Goal: Navigation & Orientation: Find specific page/section

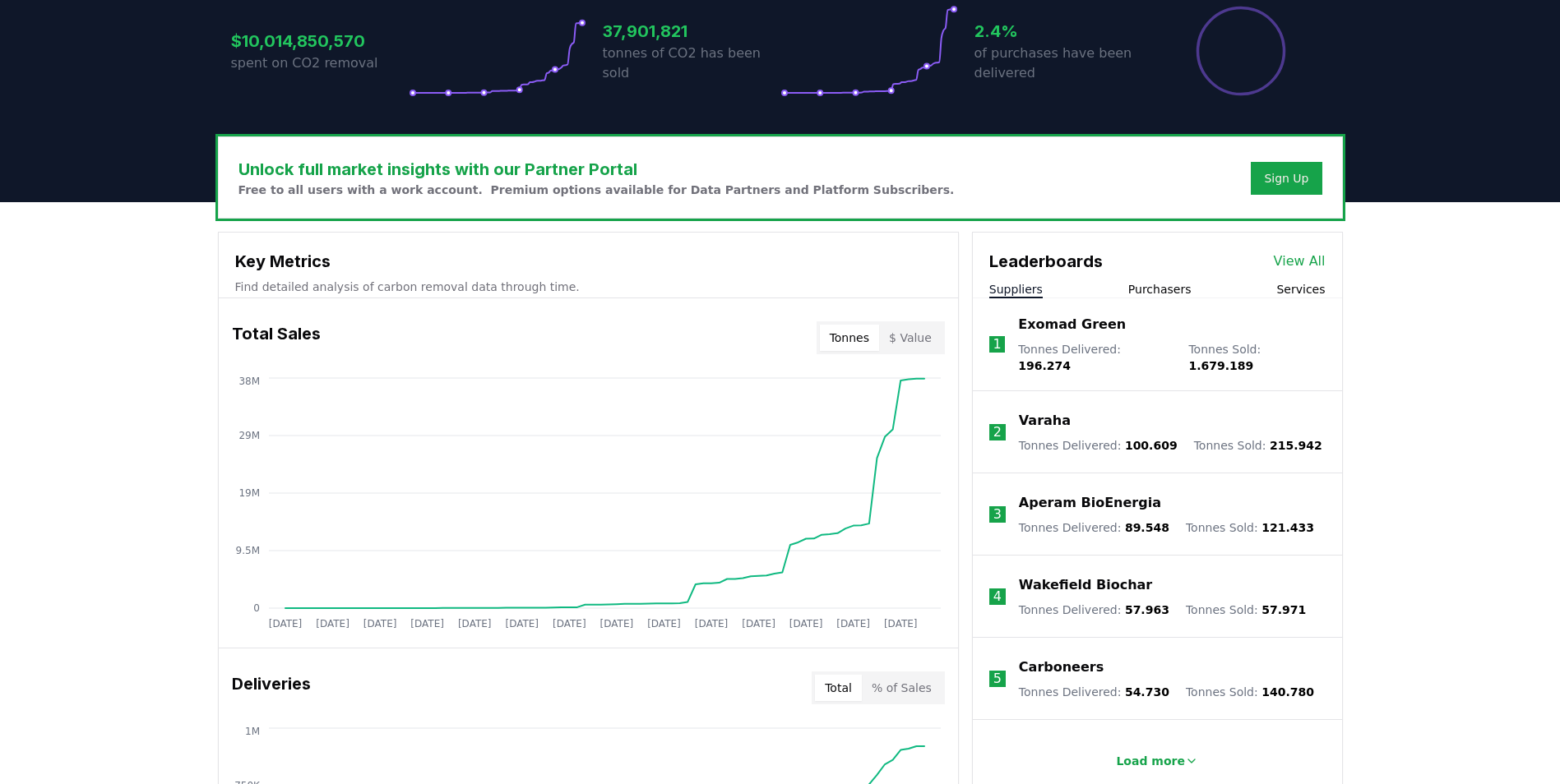
scroll to position [410, 0]
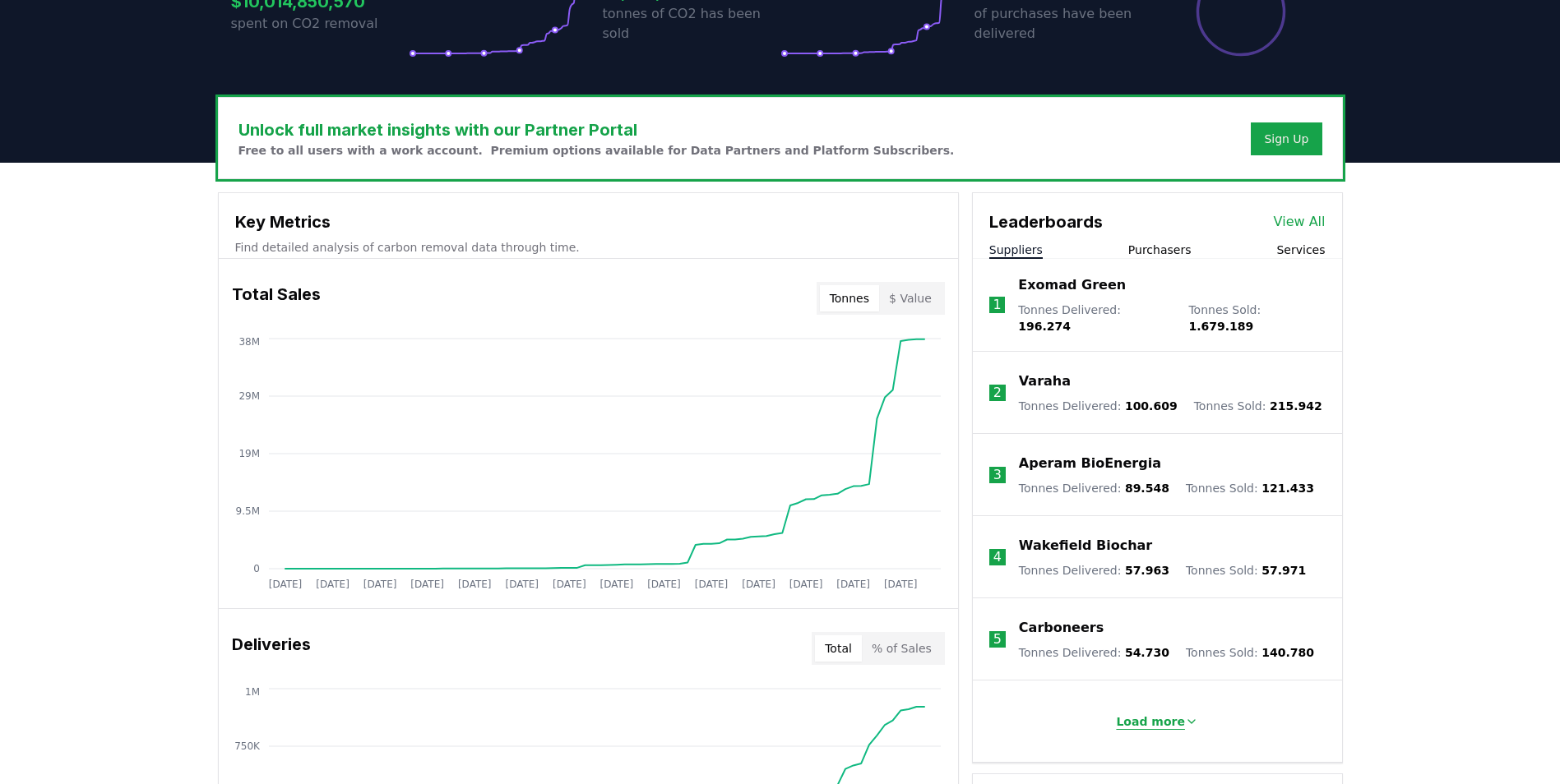
click at [1151, 714] on p "Load more" at bounding box center [1150, 721] width 69 height 17
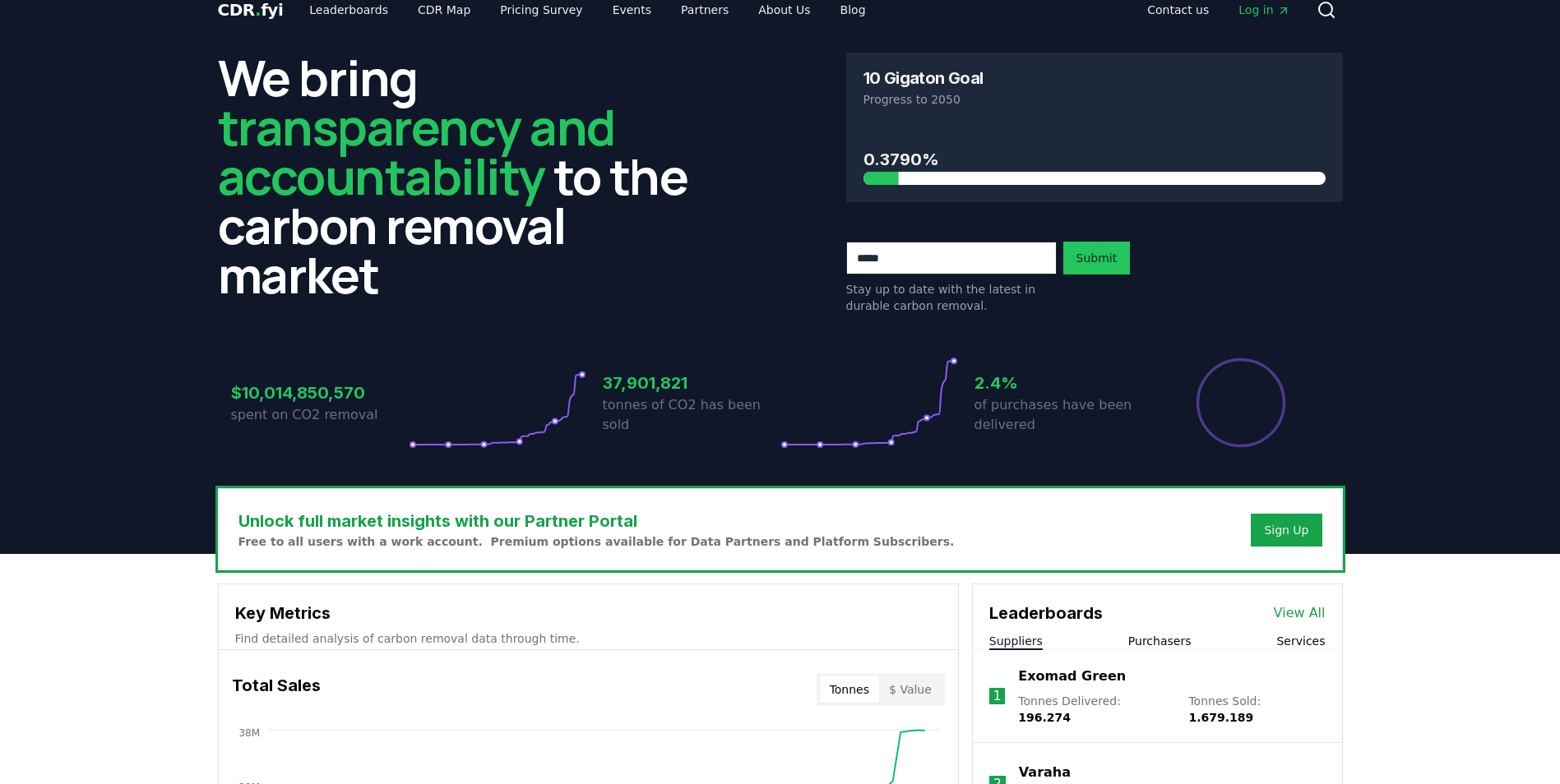
scroll to position [0, 0]
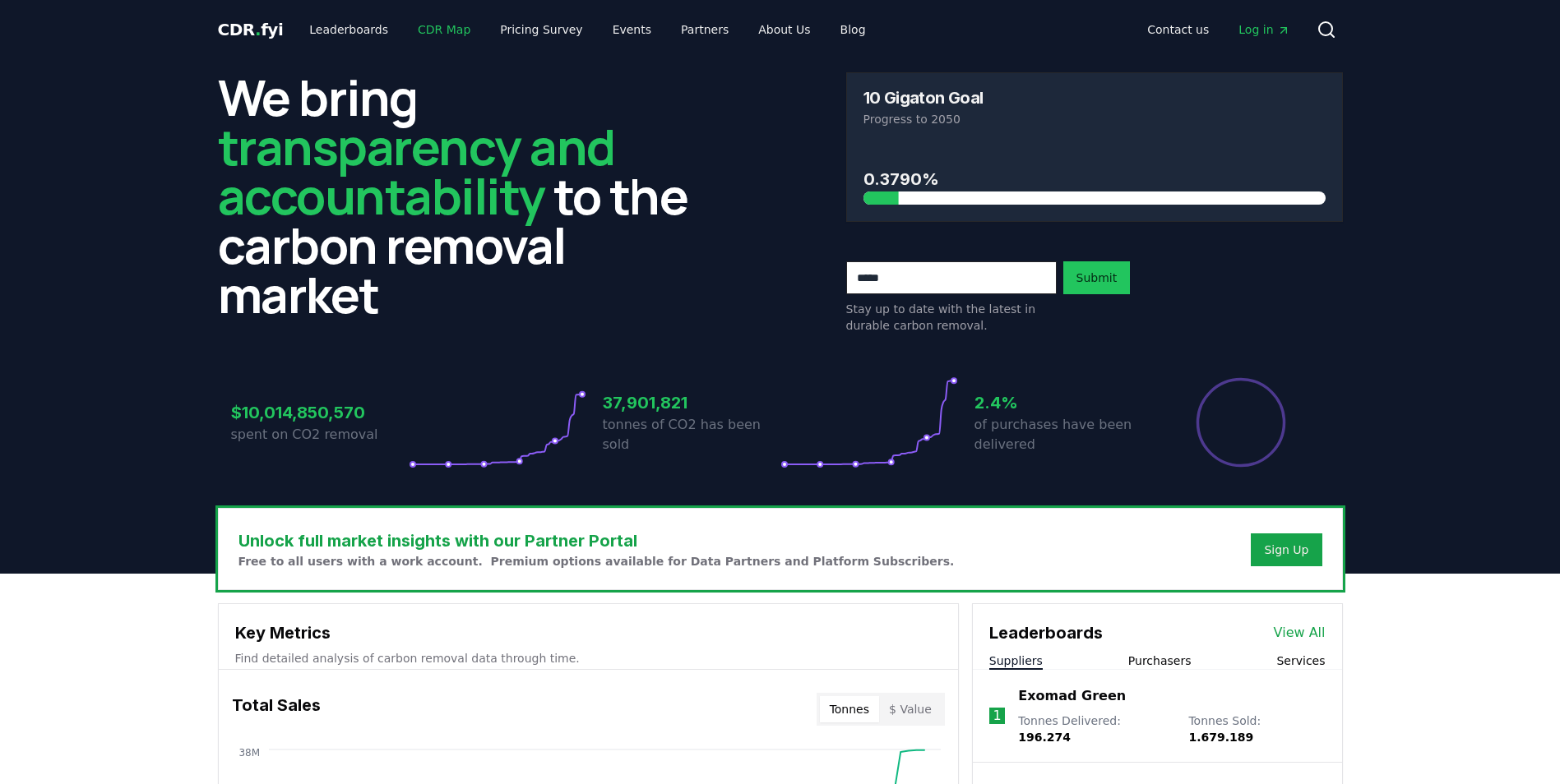
click at [420, 26] on link "CDR Map" at bounding box center [444, 30] width 79 height 30
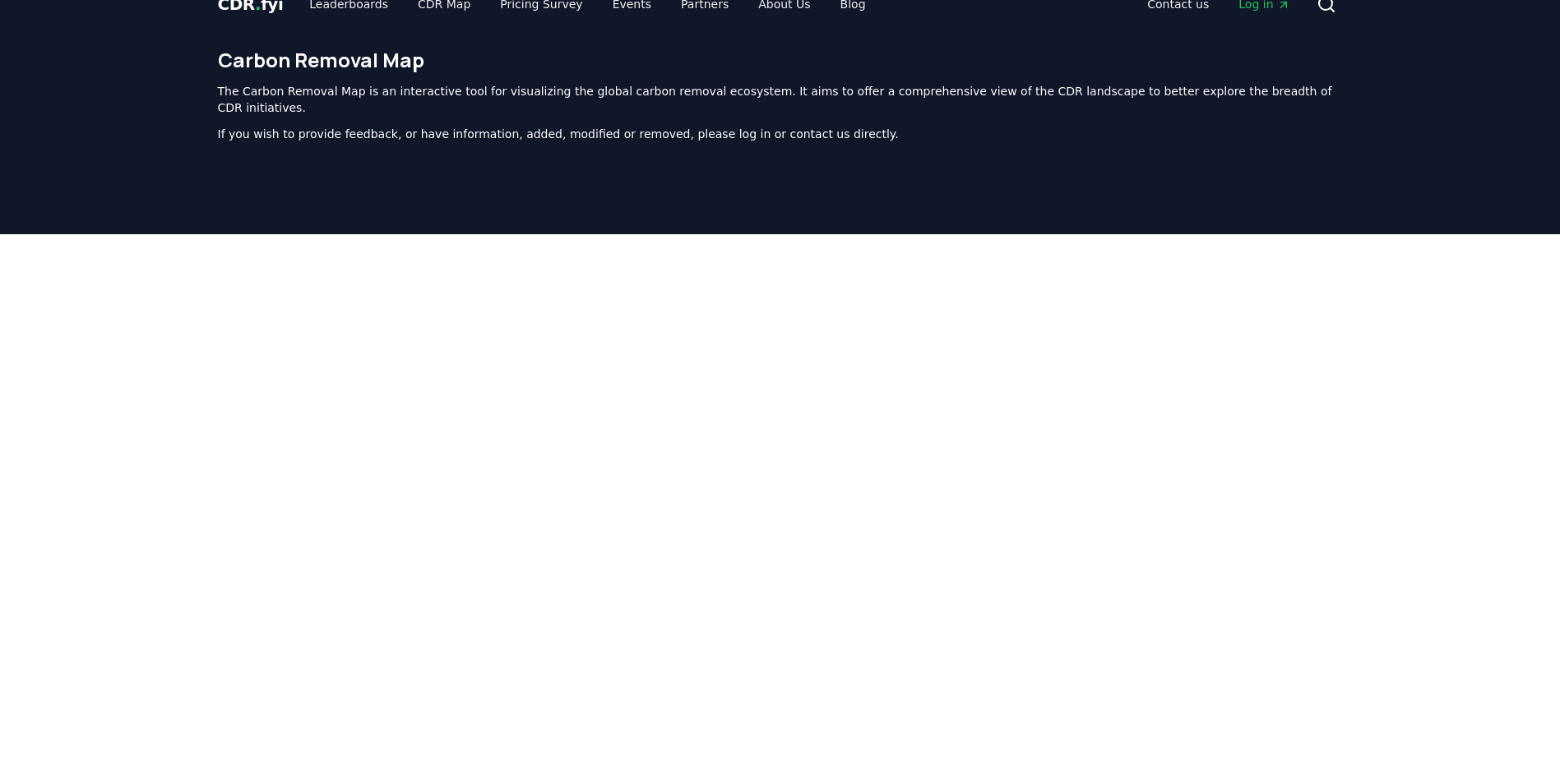
scroll to position [13, 0]
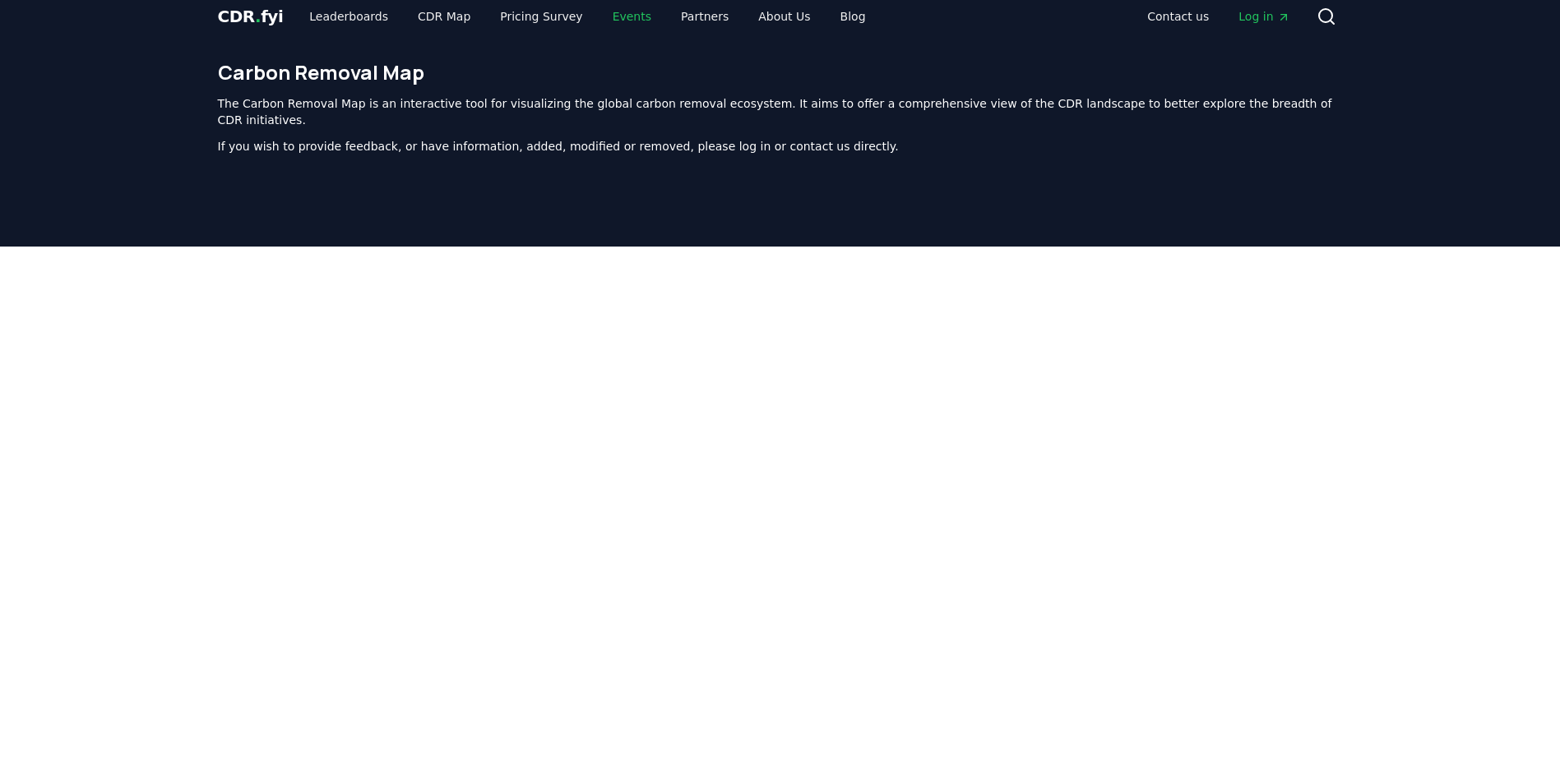
click at [599, 18] on link "Events" at bounding box center [632, 17] width 65 height 30
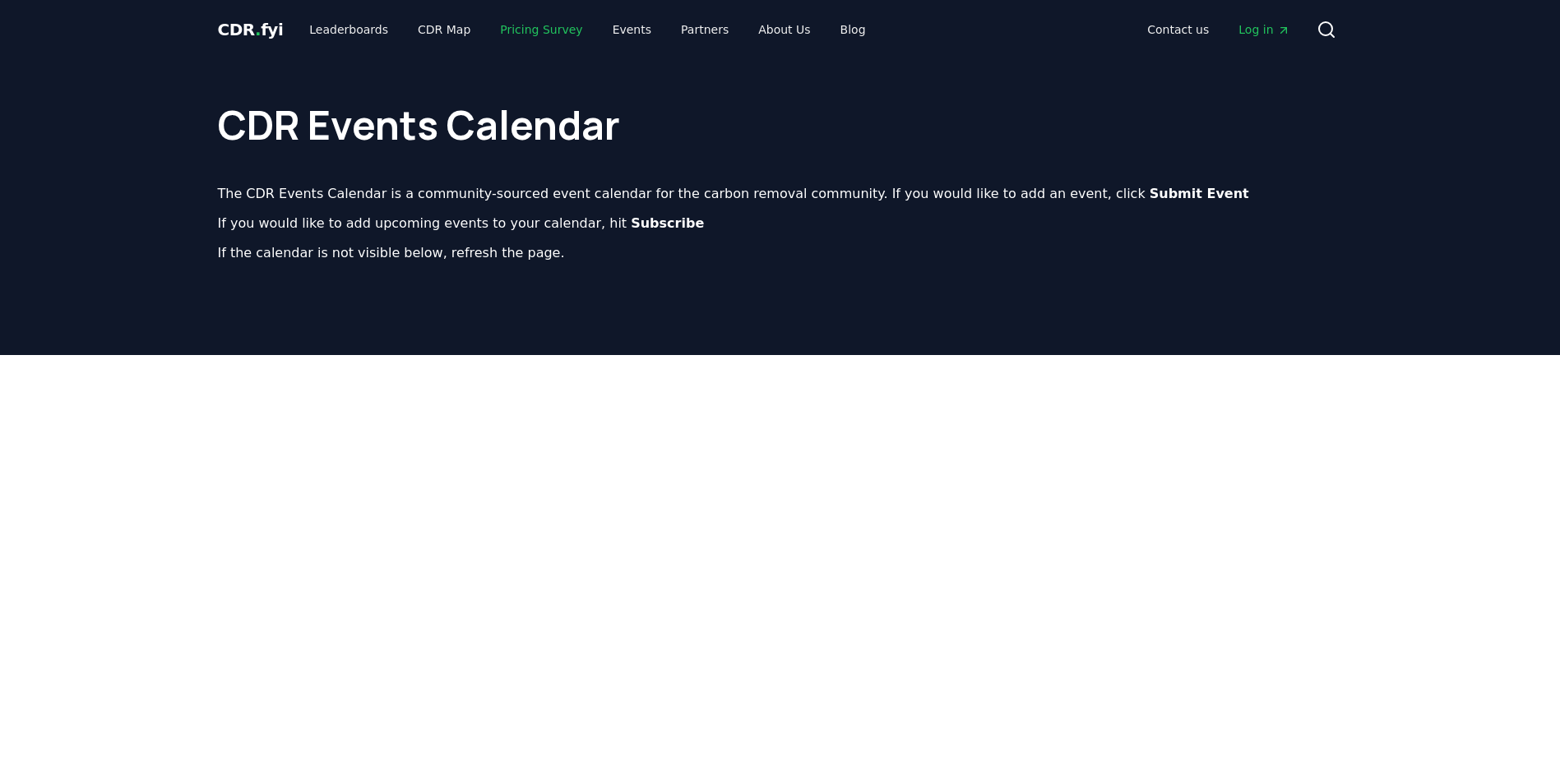
click at [521, 26] on link "Pricing Survey" at bounding box center [540, 30] width 108 height 30
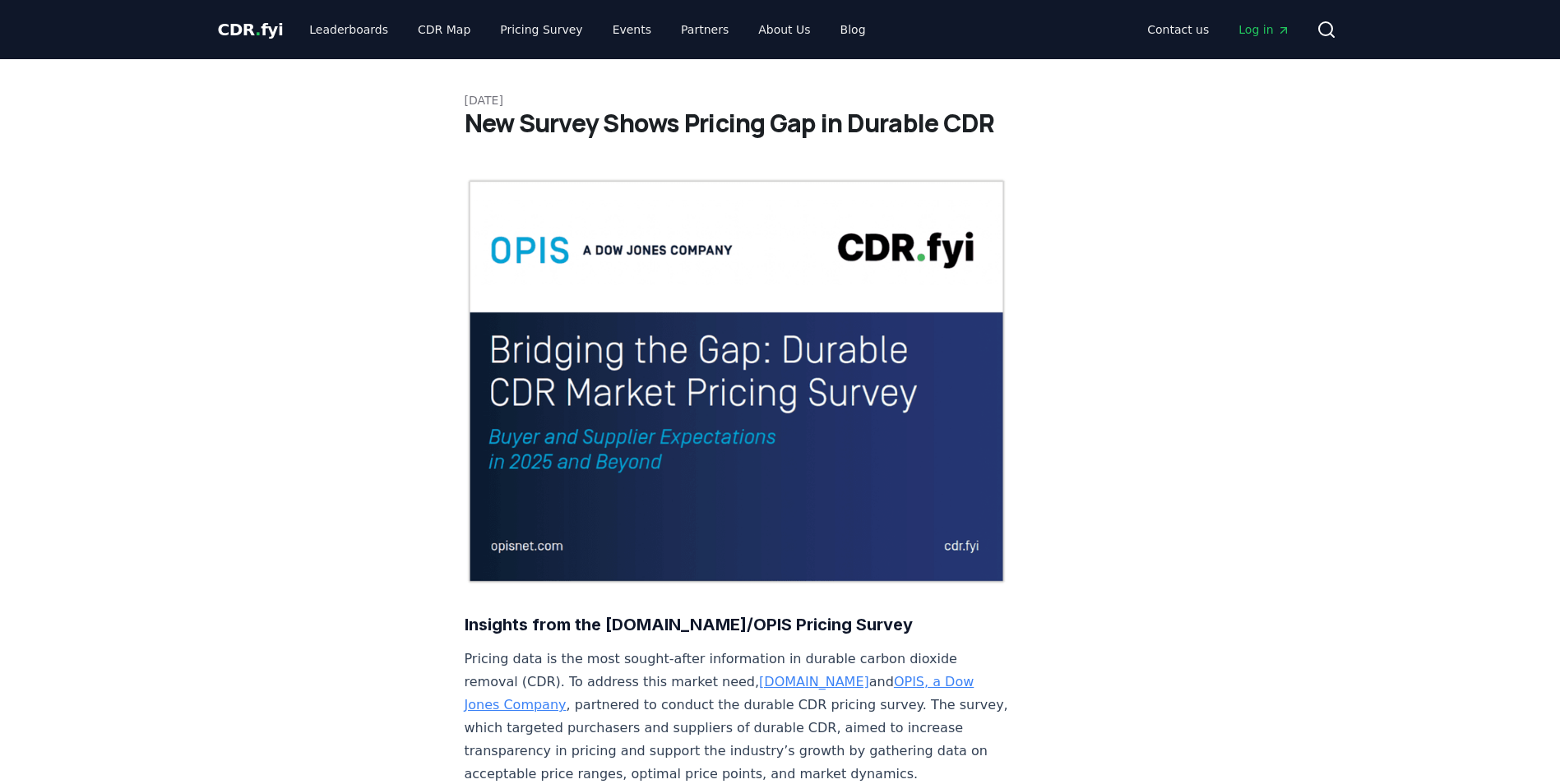
click at [249, 33] on span "CDR . fyi" at bounding box center [250, 29] width 66 height 19
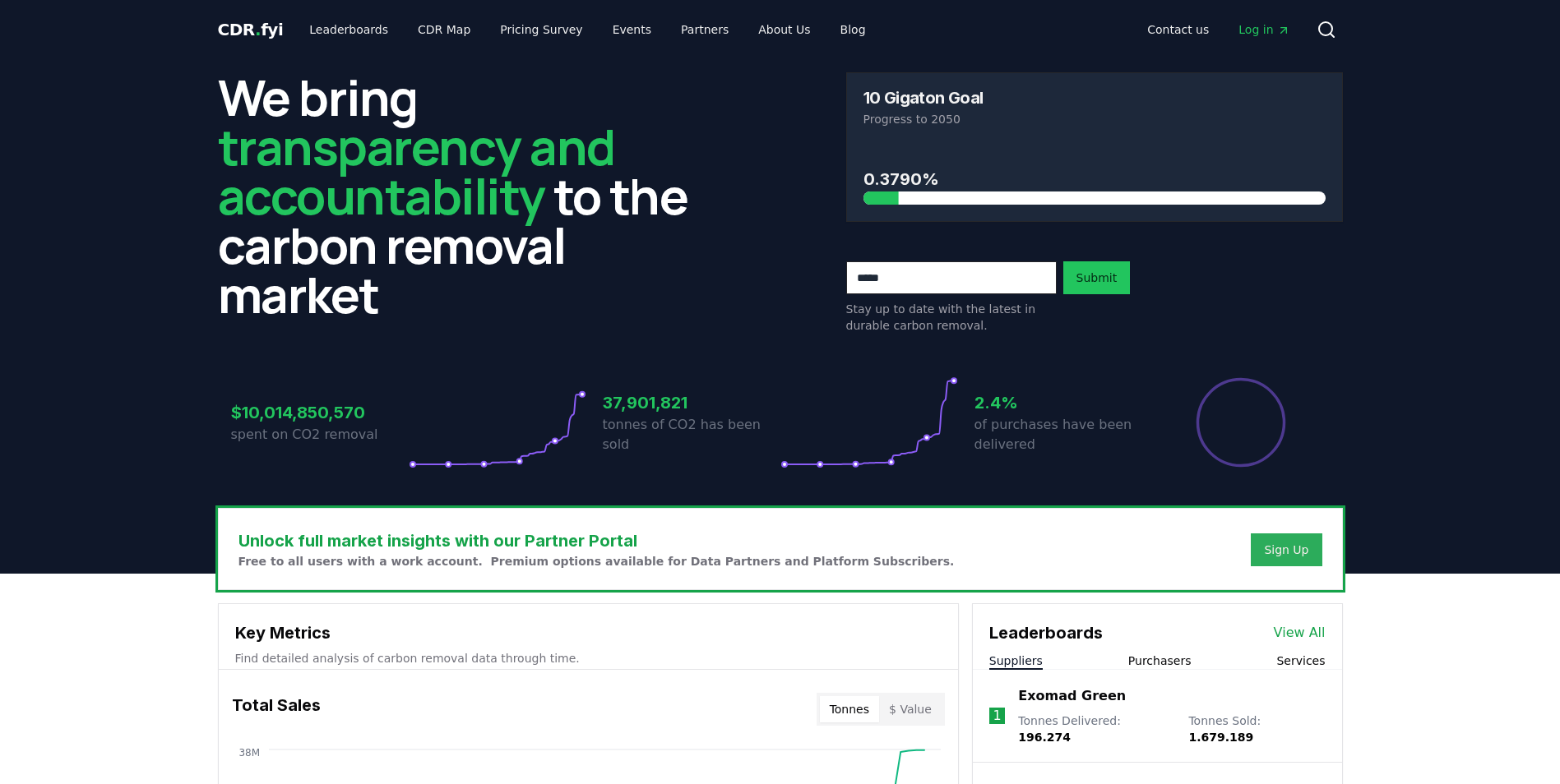
click at [1303, 554] on div "Sign Up" at bounding box center [1286, 550] width 44 height 17
